Goal: Transaction & Acquisition: Book appointment/travel/reservation

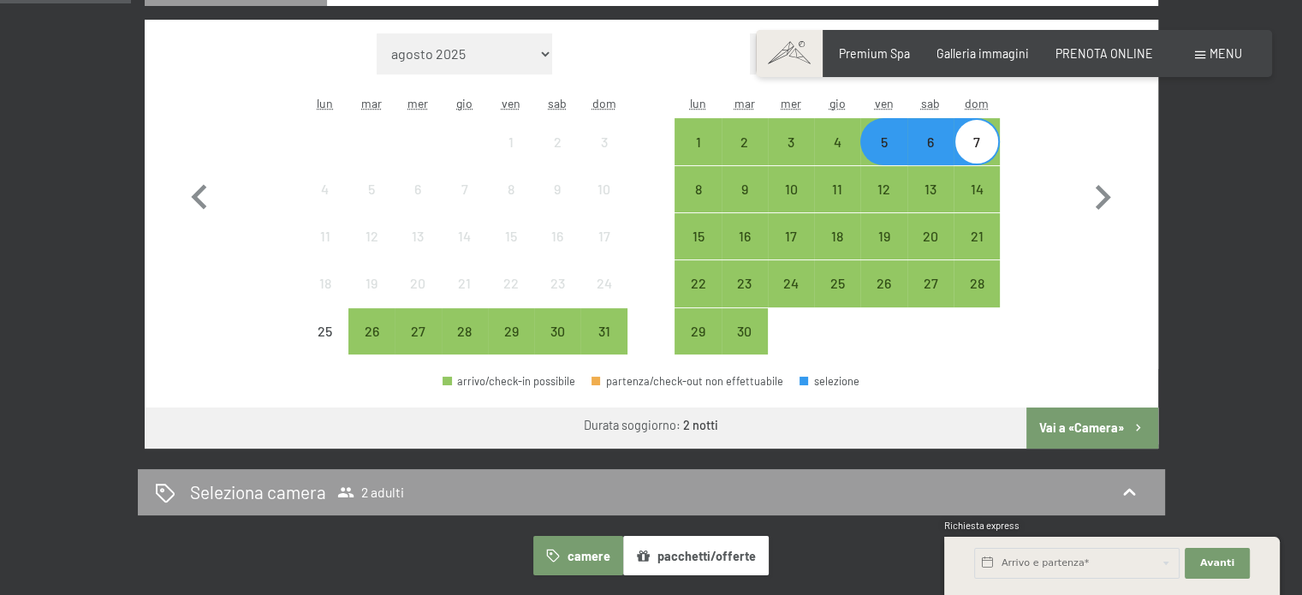
click at [1073, 422] on button "Vai a «Camera»" at bounding box center [1091, 428] width 131 height 41
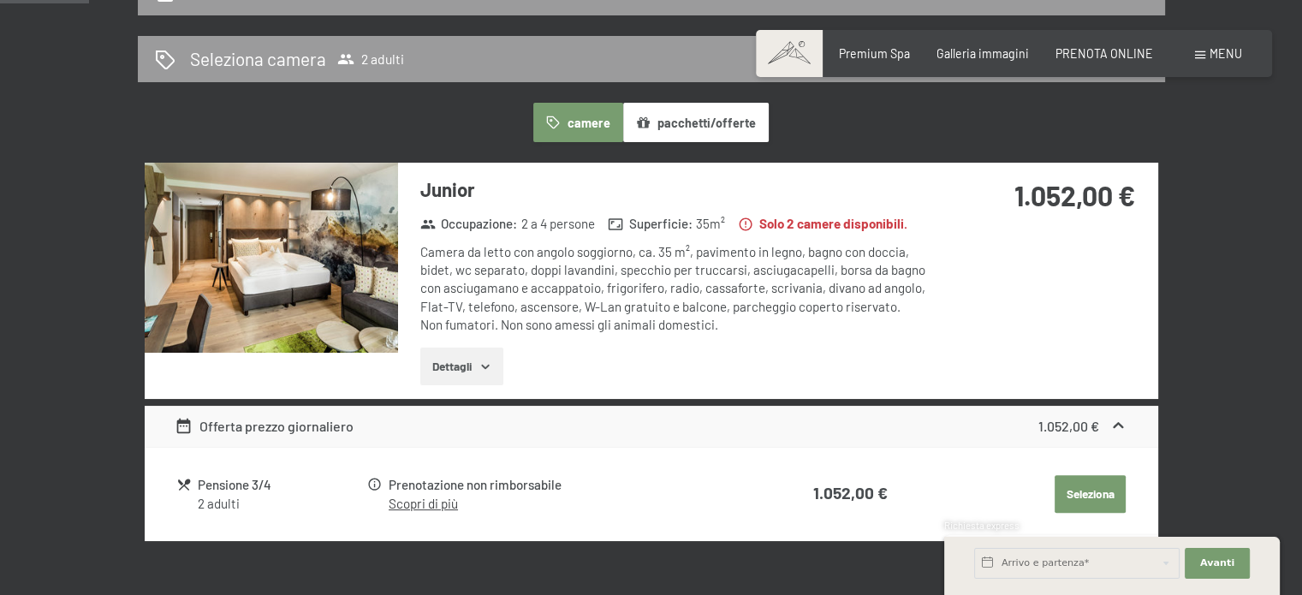
scroll to position [428, 0]
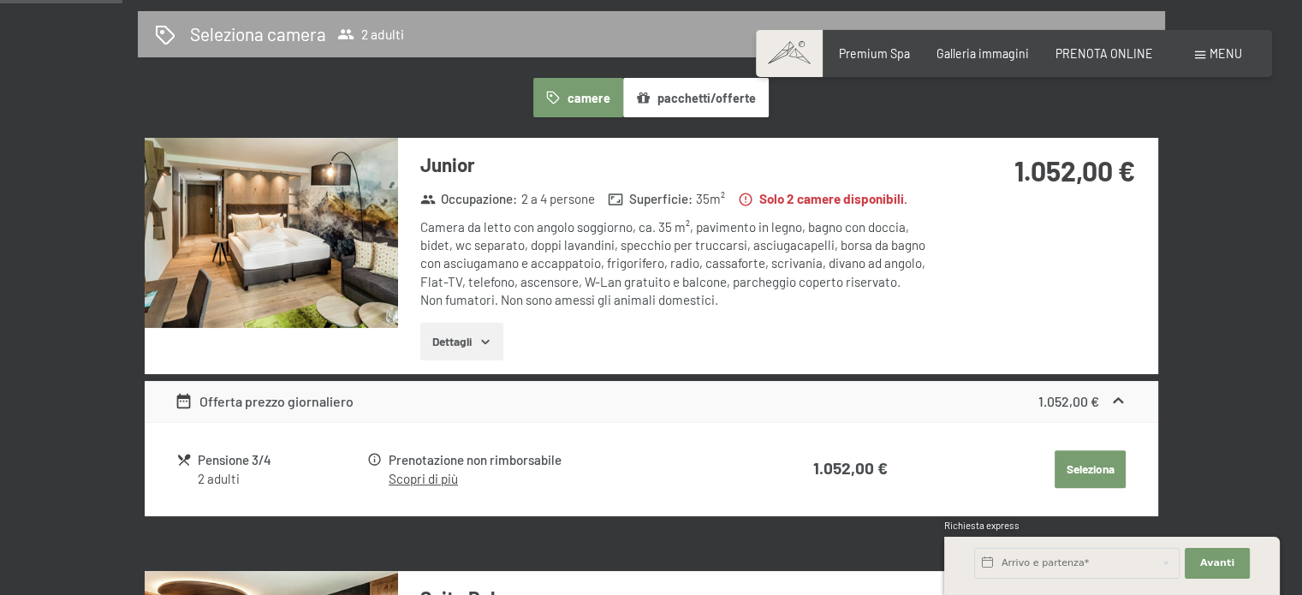
click at [320, 32] on h2 "Seleziona camera" at bounding box center [258, 33] width 136 height 25
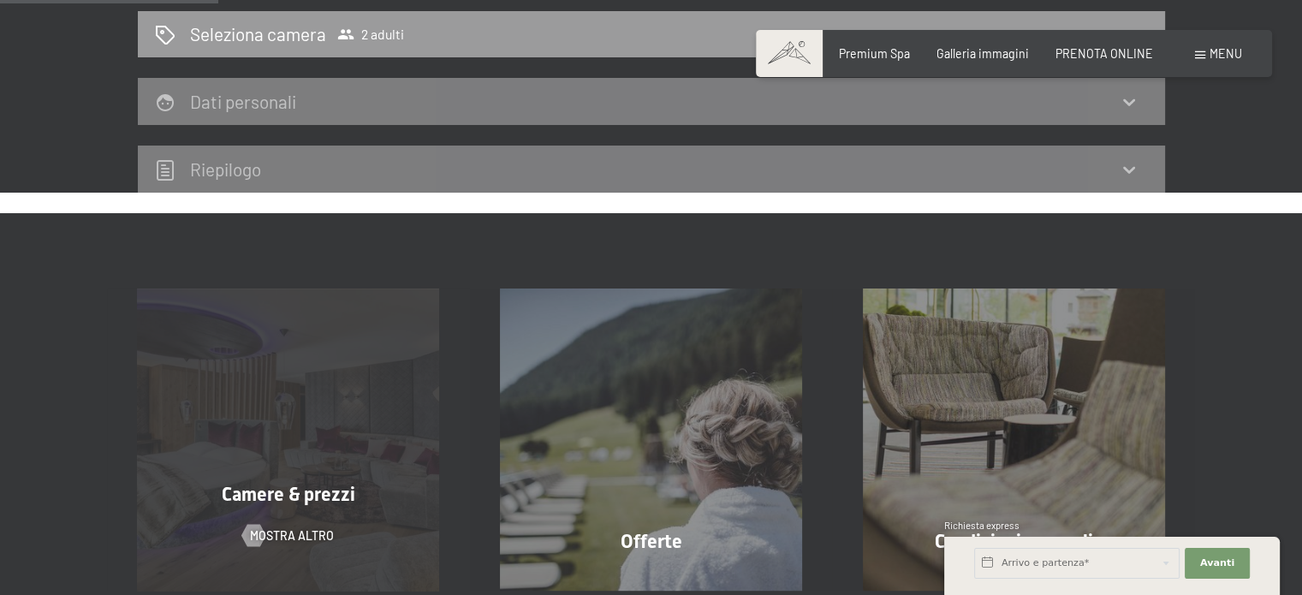
scroll to position [0, 0]
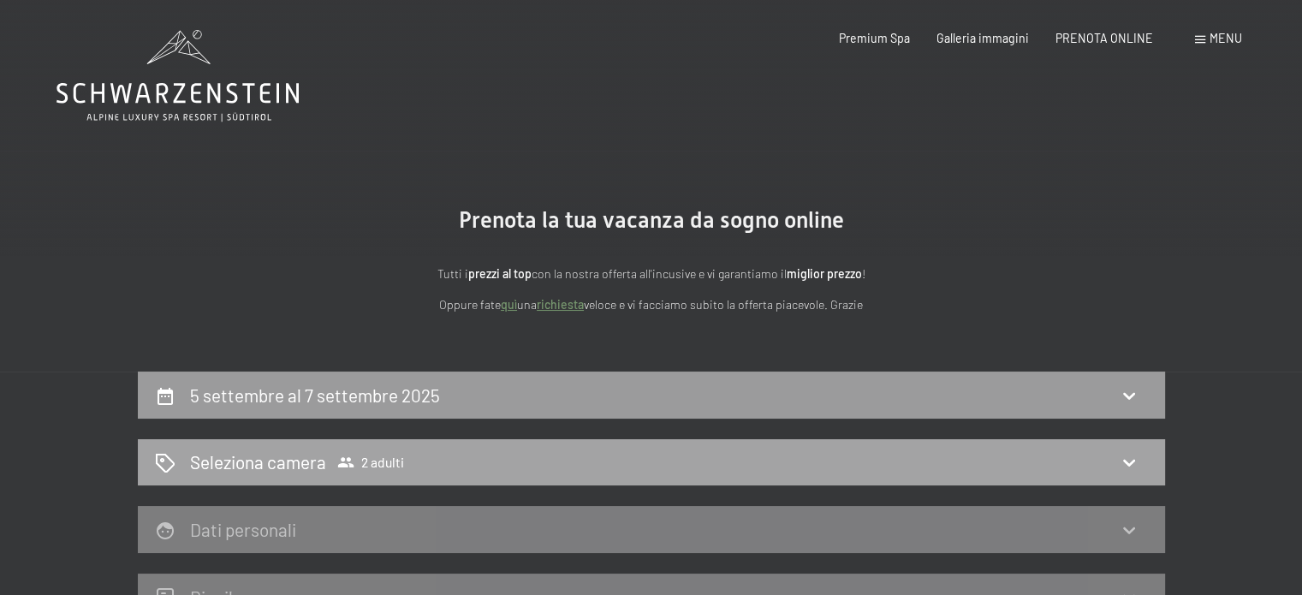
click at [1122, 459] on icon at bounding box center [1129, 462] width 21 height 21
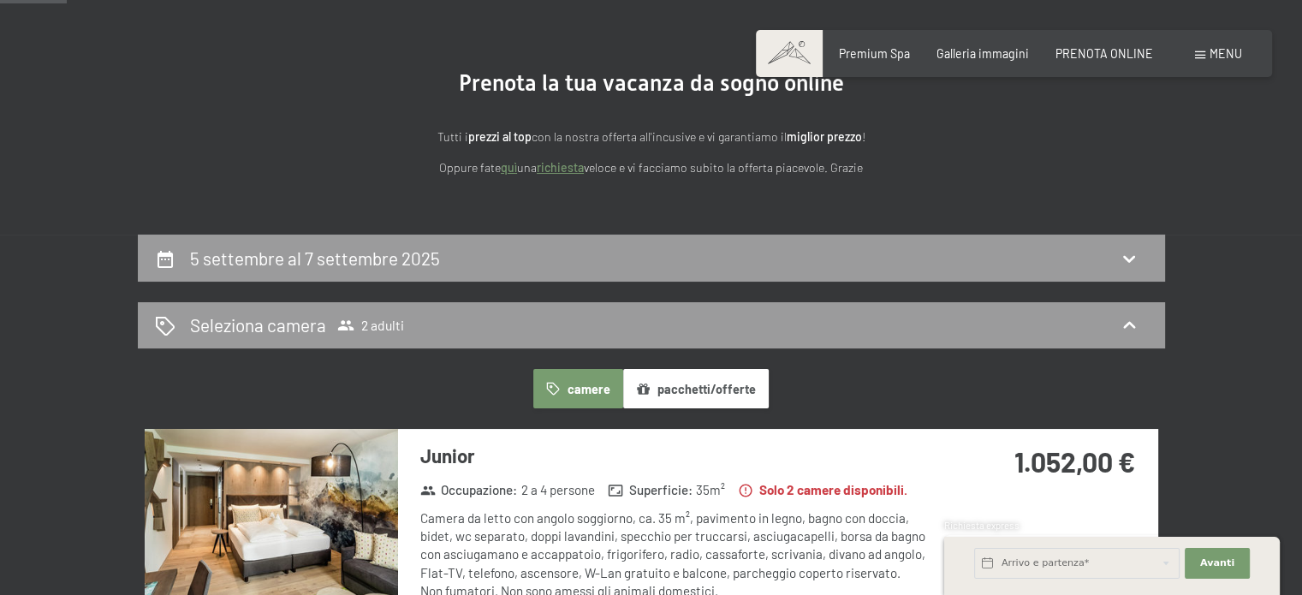
scroll to position [257, 0]
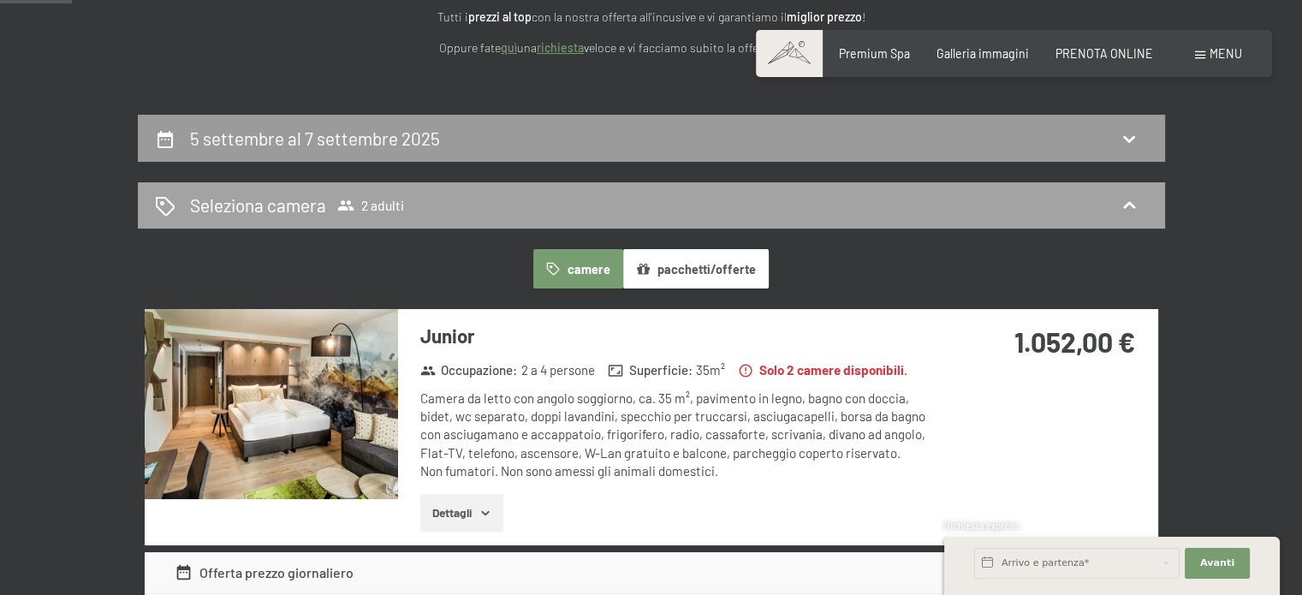
click at [258, 210] on h2 "Seleziona camera" at bounding box center [258, 205] width 136 height 25
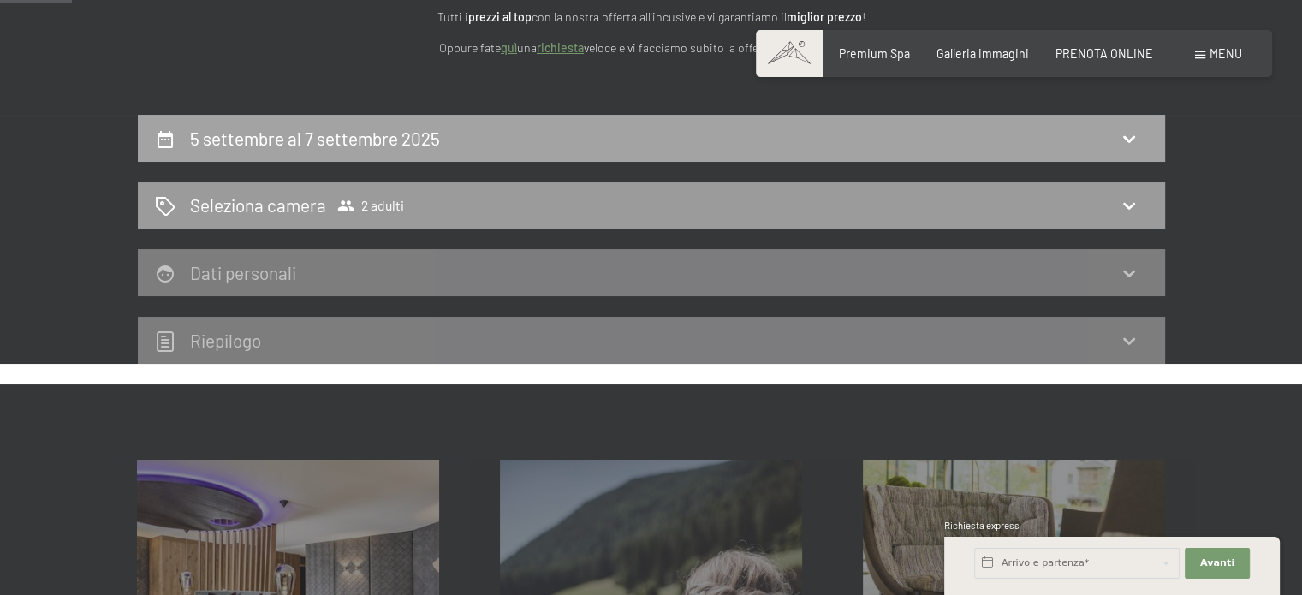
click at [318, 126] on div "5 settembre al 7 settembre 2025" at bounding box center [318, 138] width 257 height 25
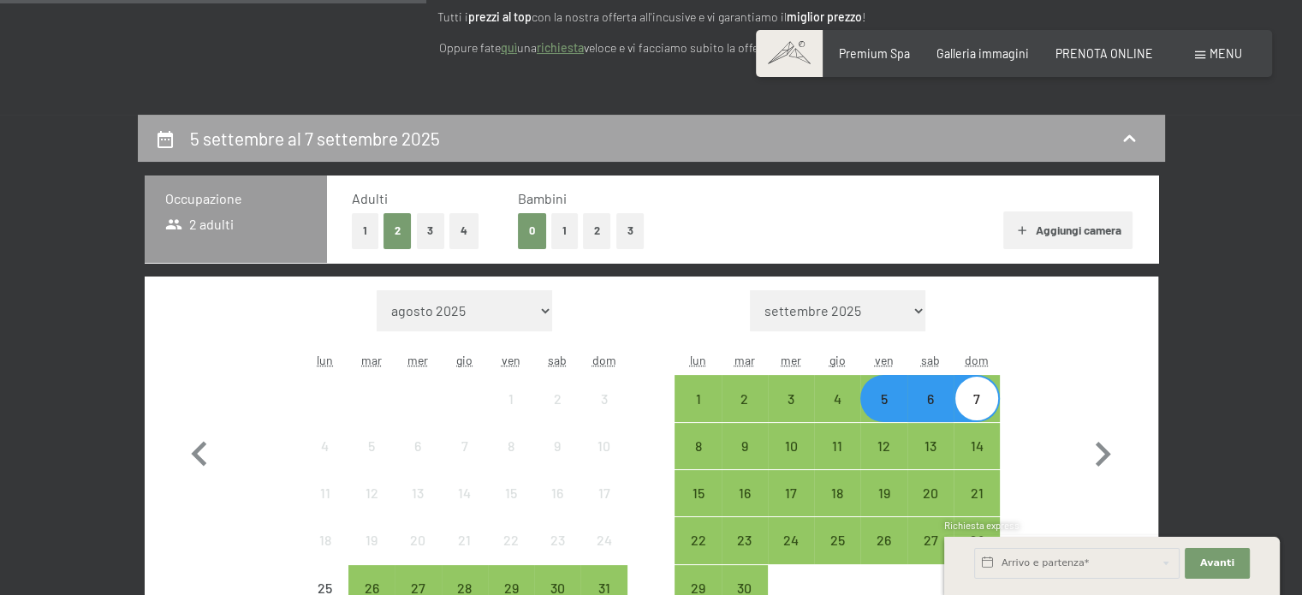
scroll to position [371, 0]
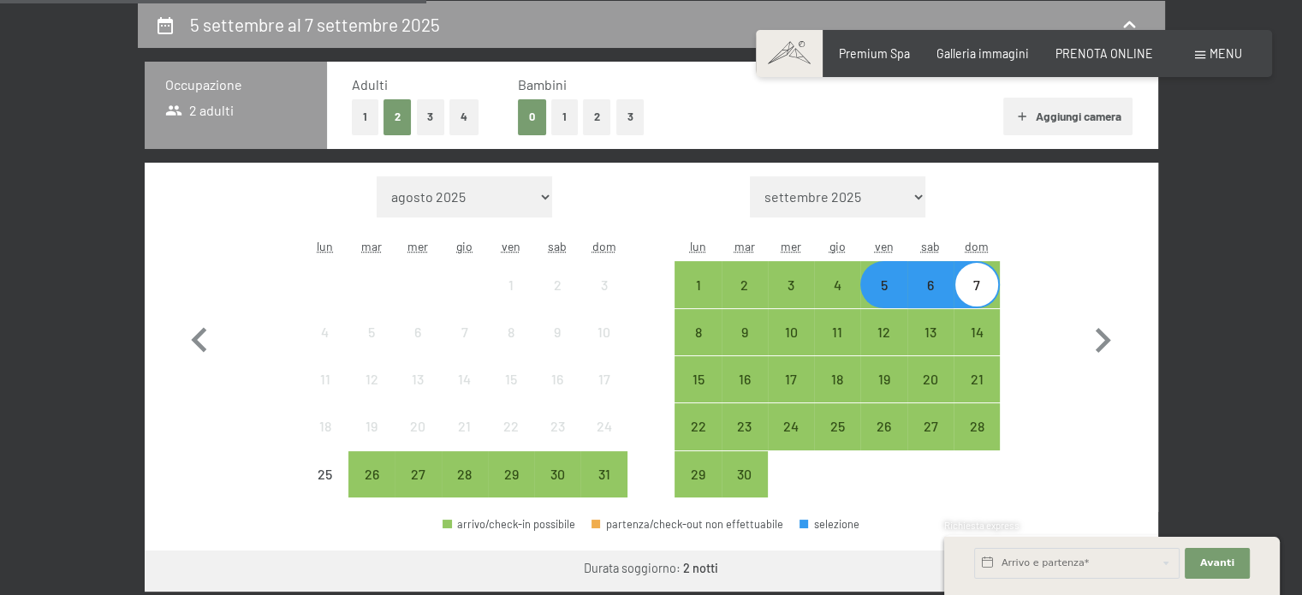
click at [587, 122] on button "2" at bounding box center [597, 116] width 28 height 35
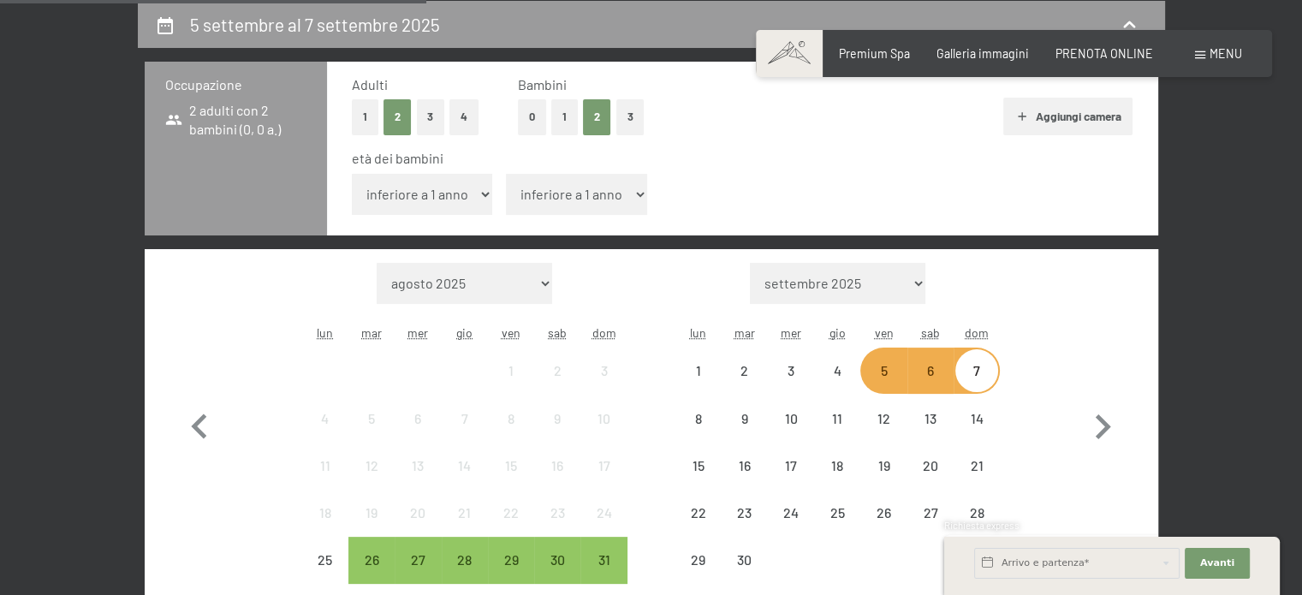
click at [419, 205] on select "inferiore a 1 anno 1 anno 2 anni 3 anni 4 anni 5 anni 6 anni 7 anni 8 anni 9 an…" at bounding box center [422, 194] width 141 height 41
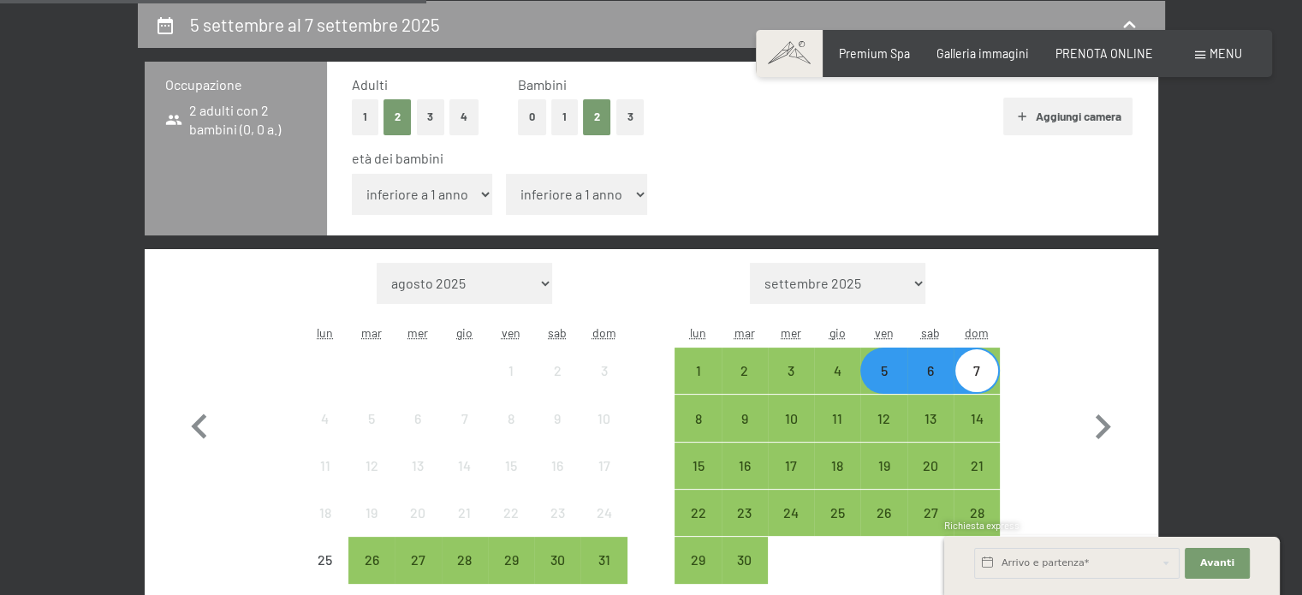
select select "13"
click at [352, 174] on select "inferiore a 1 anno 1 anno 2 anni 3 anni 4 anni 5 anni 6 anni 7 anni 8 anni 9 an…" at bounding box center [422, 194] width 141 height 41
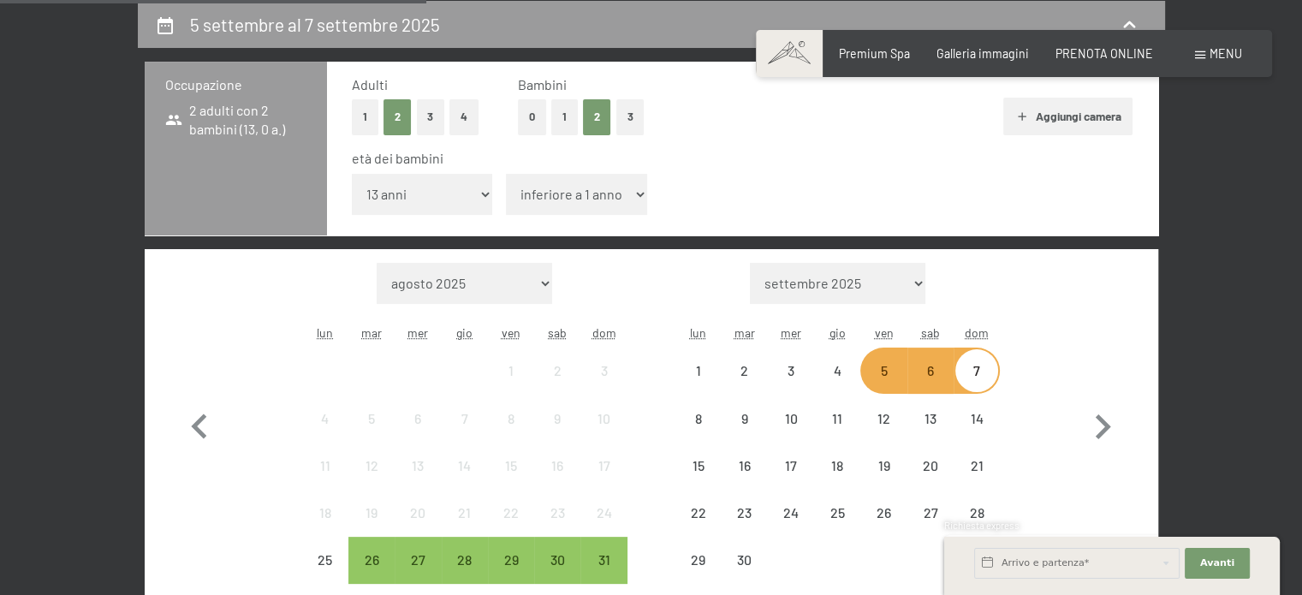
click at [533, 206] on select "inferiore a 1 anno 1 anno 2 anni 3 anni 4 anni 5 anni 6 anni 7 anni 8 anni 9 an…" at bounding box center [576, 194] width 141 height 41
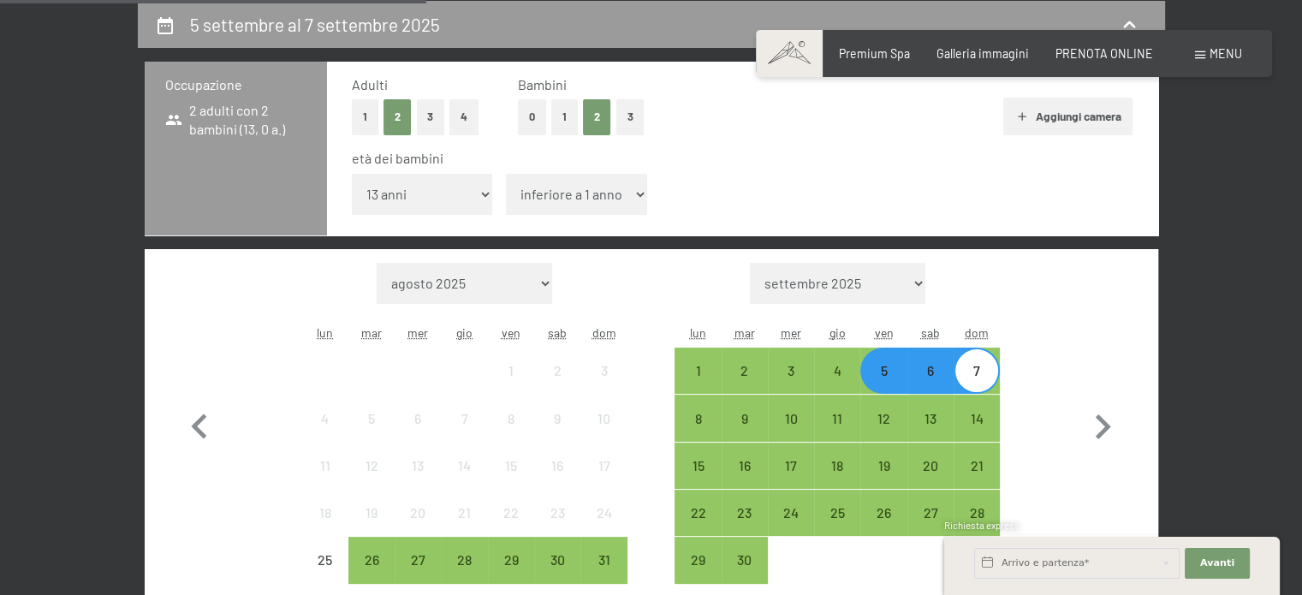
select select "9"
click at [506, 174] on select "inferiore a 1 anno 1 anno 2 anni 3 anni 4 anni 5 anni 6 anni 7 anni 8 anni 9 an…" at bounding box center [576, 194] width 141 height 41
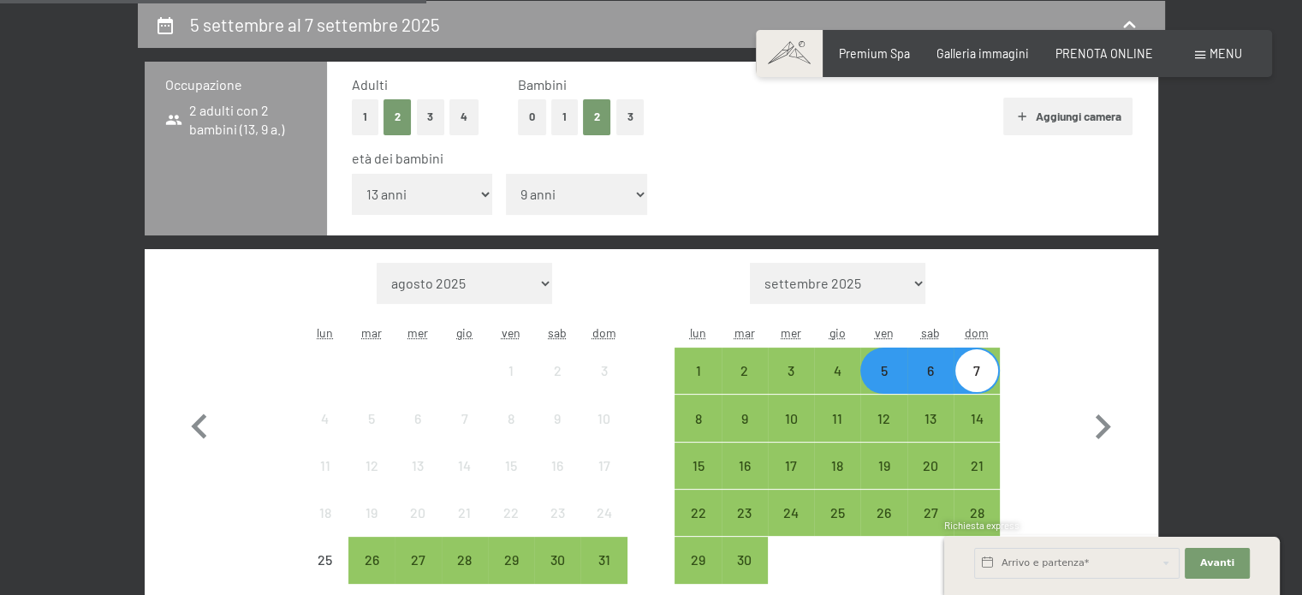
click at [882, 372] on div "5" at bounding box center [883, 385] width 43 height 43
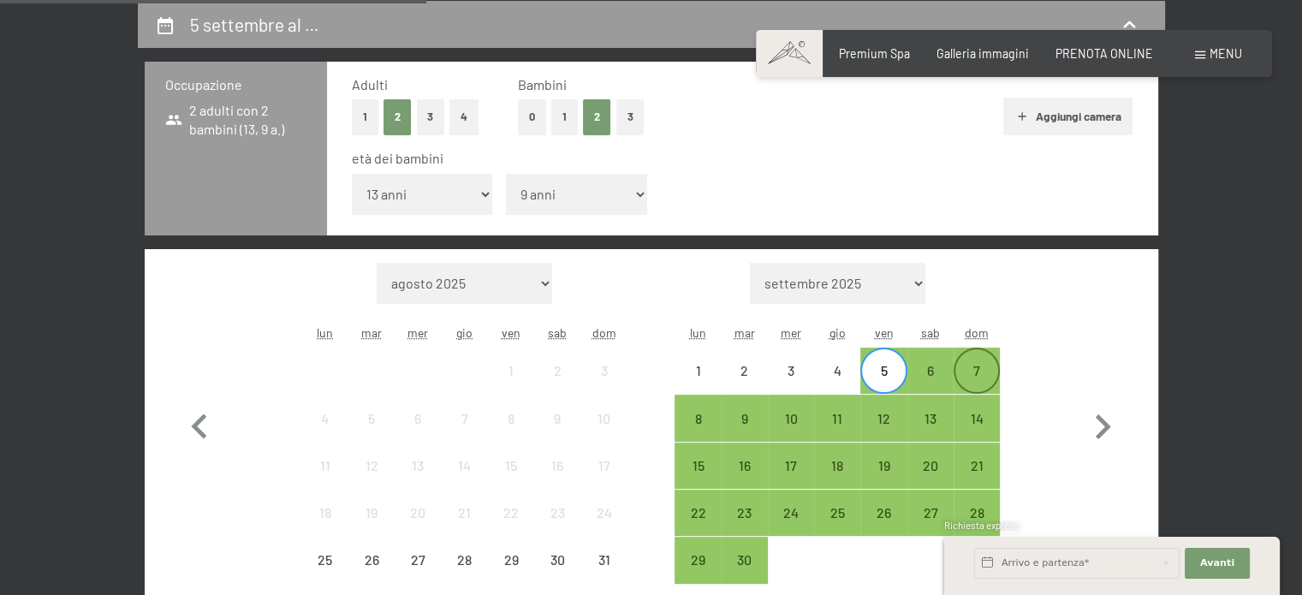
click at [977, 377] on div "7" at bounding box center [976, 385] width 43 height 43
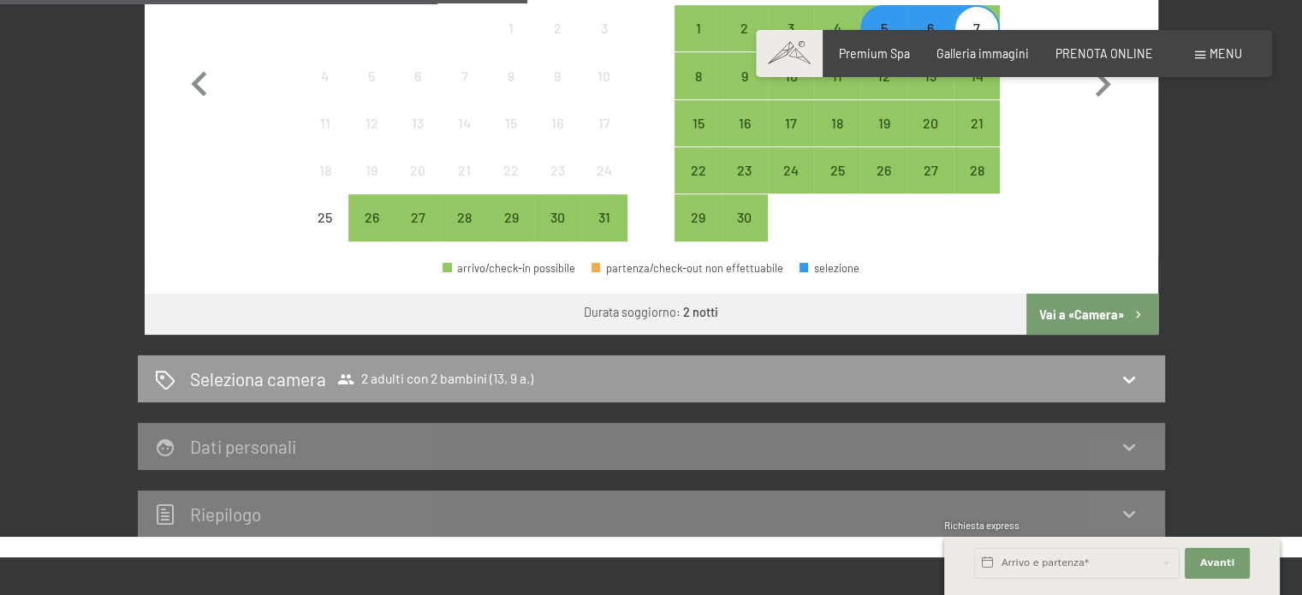
click at [1058, 315] on button "Vai a «Camera»" at bounding box center [1091, 314] width 131 height 41
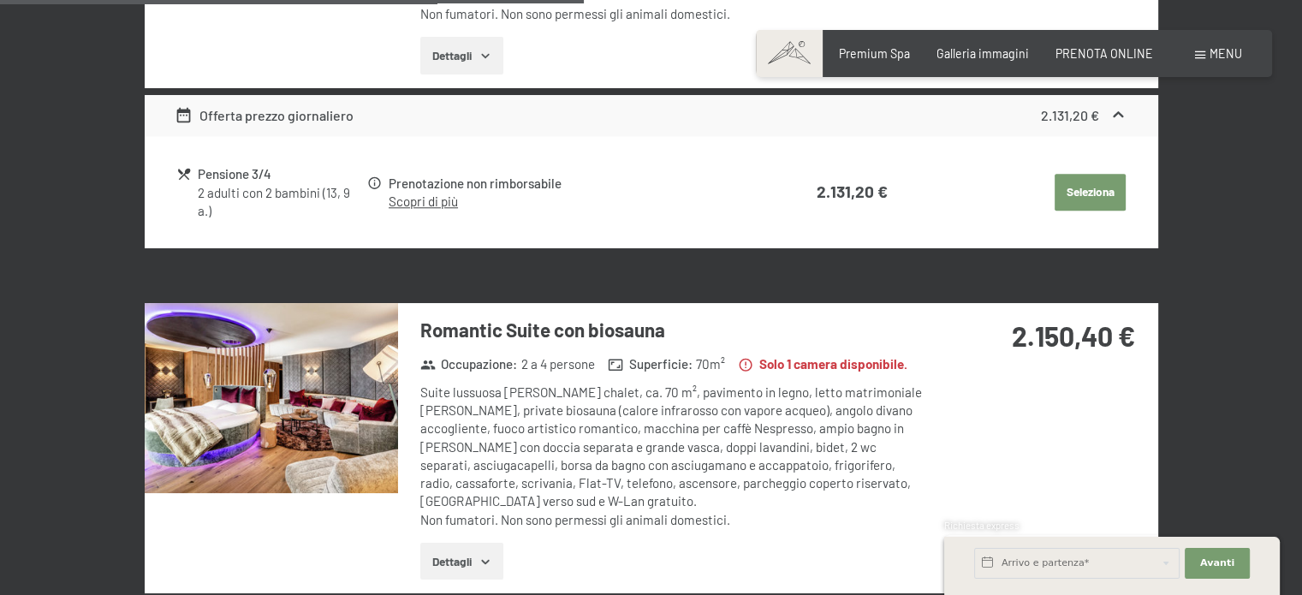
scroll to position [1740, 0]
